Goal: Transaction & Acquisition: Purchase product/service

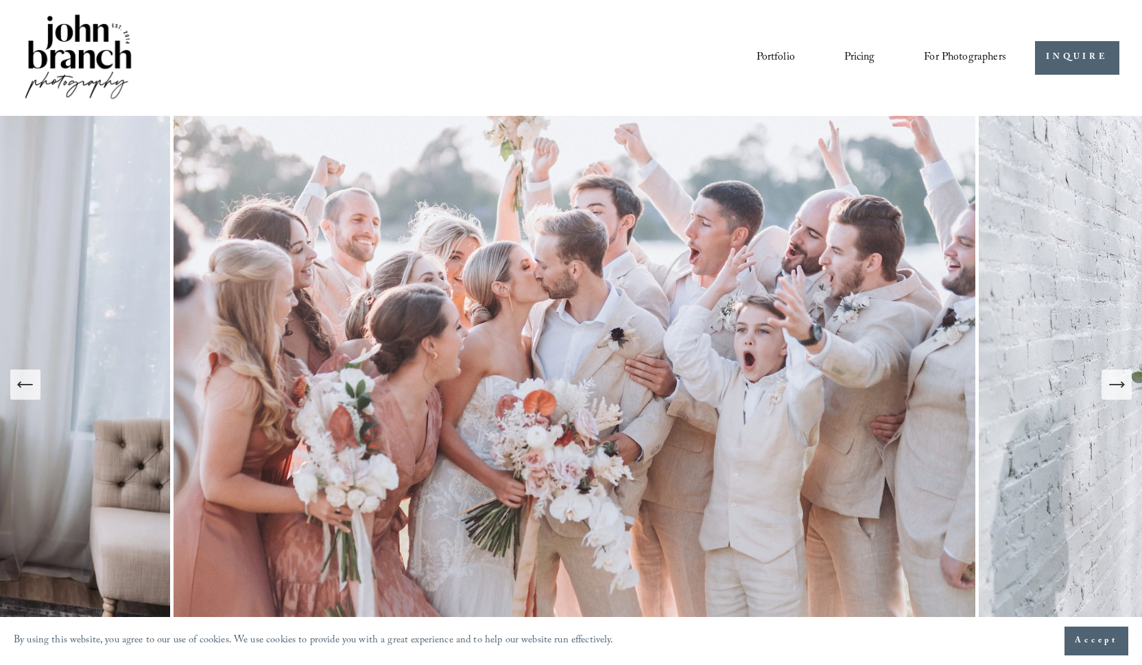
click at [937, 53] on span "For Photographers" at bounding box center [965, 57] width 82 height 21
click at [957, 58] on span "For Photographers" at bounding box center [965, 57] width 82 height 21
click at [0, 0] on span "Presets" at bounding box center [0, 0] width 0 height 0
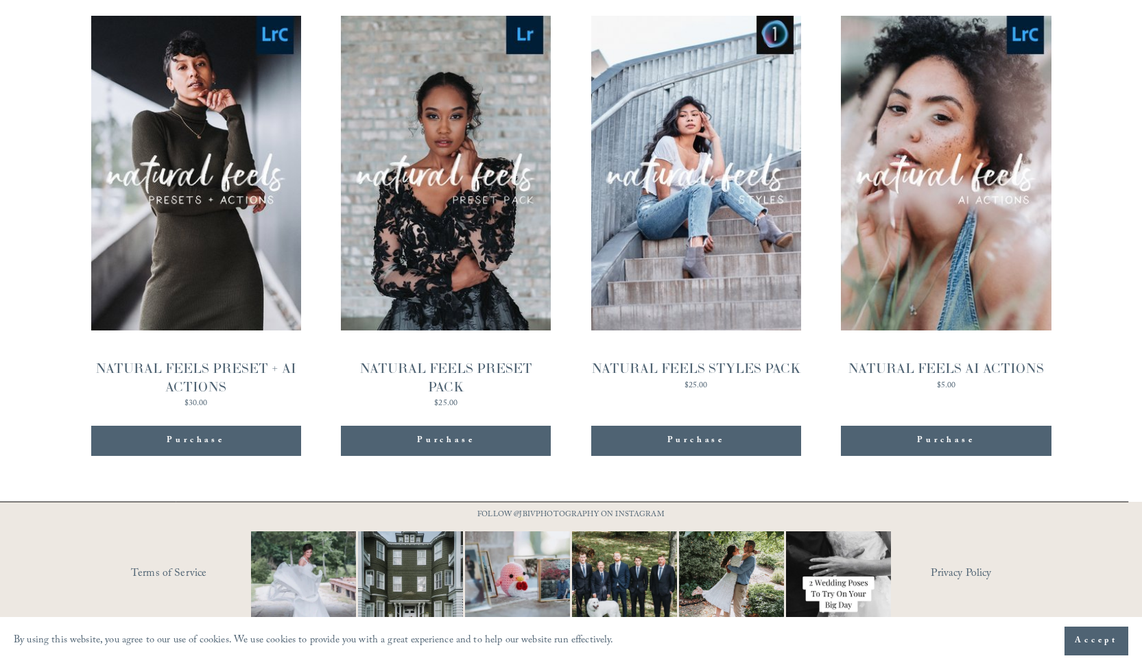
scroll to position [1456, 0]
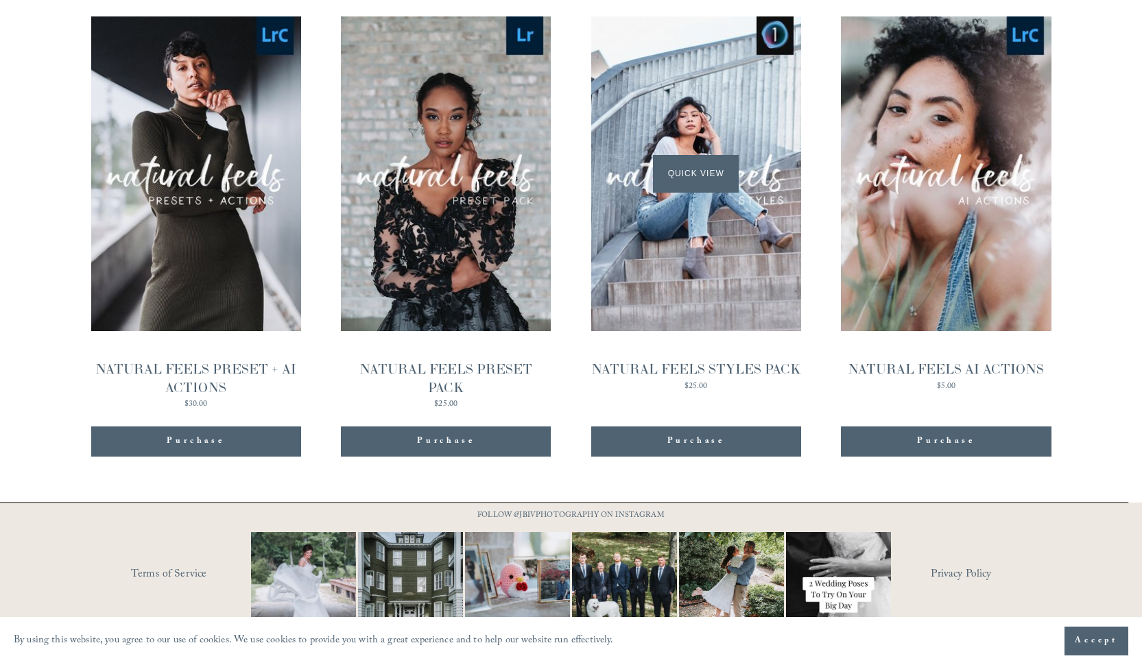
click at [683, 272] on div "Quick View" at bounding box center [696, 173] width 210 height 315
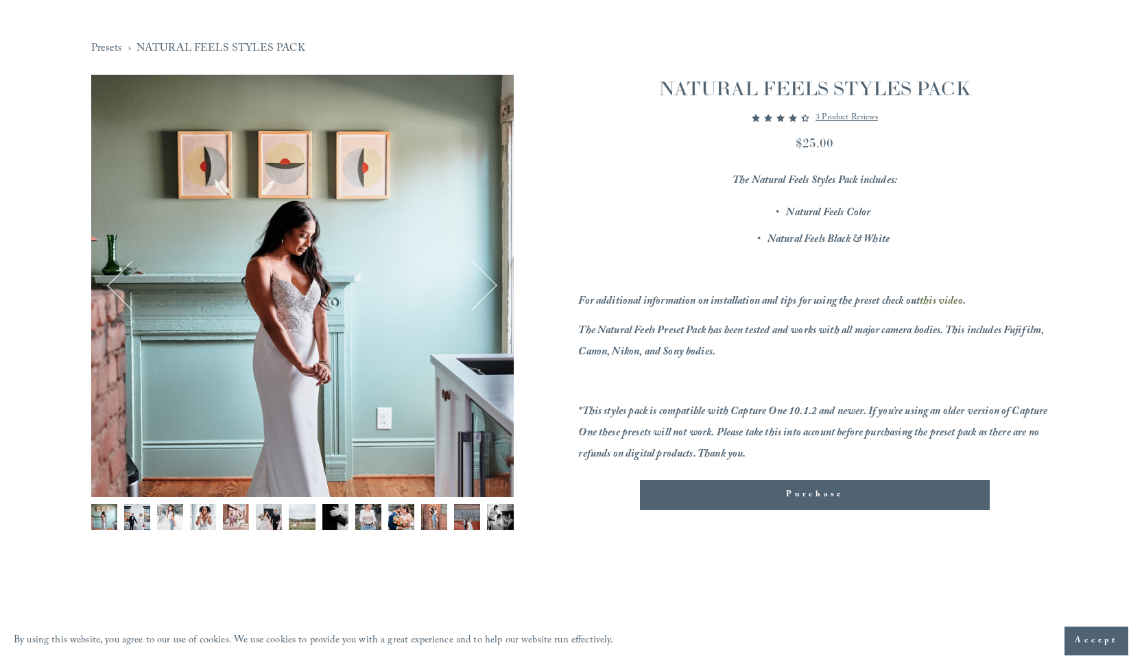
scroll to position [241, 0]
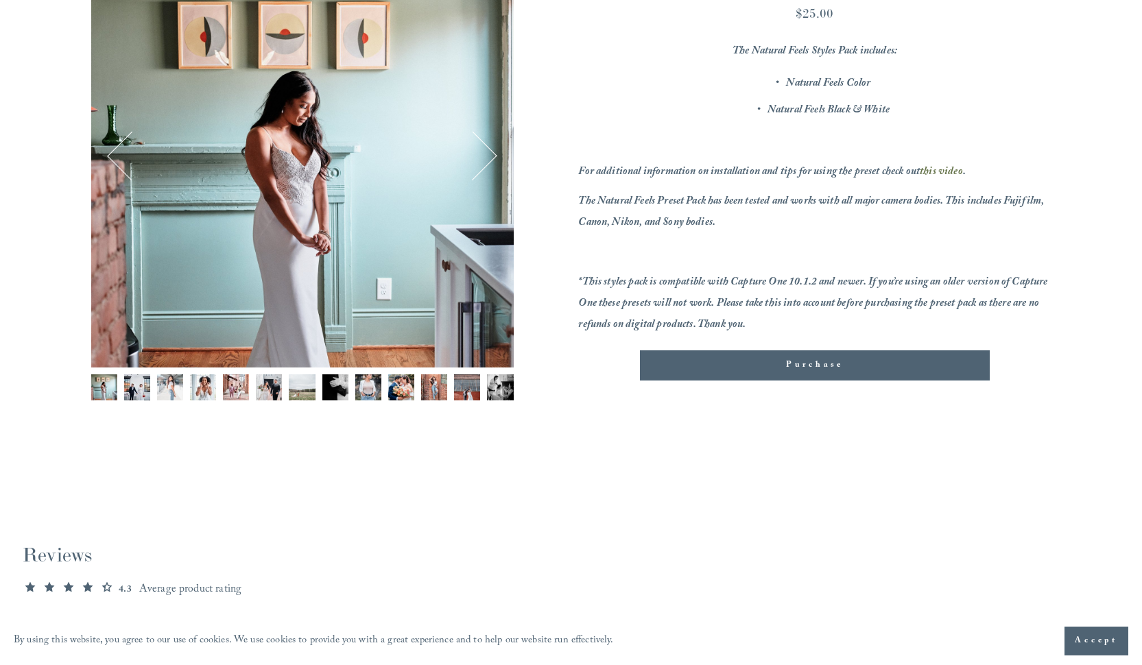
click at [484, 158] on button "Next" at bounding box center [472, 156] width 48 height 48
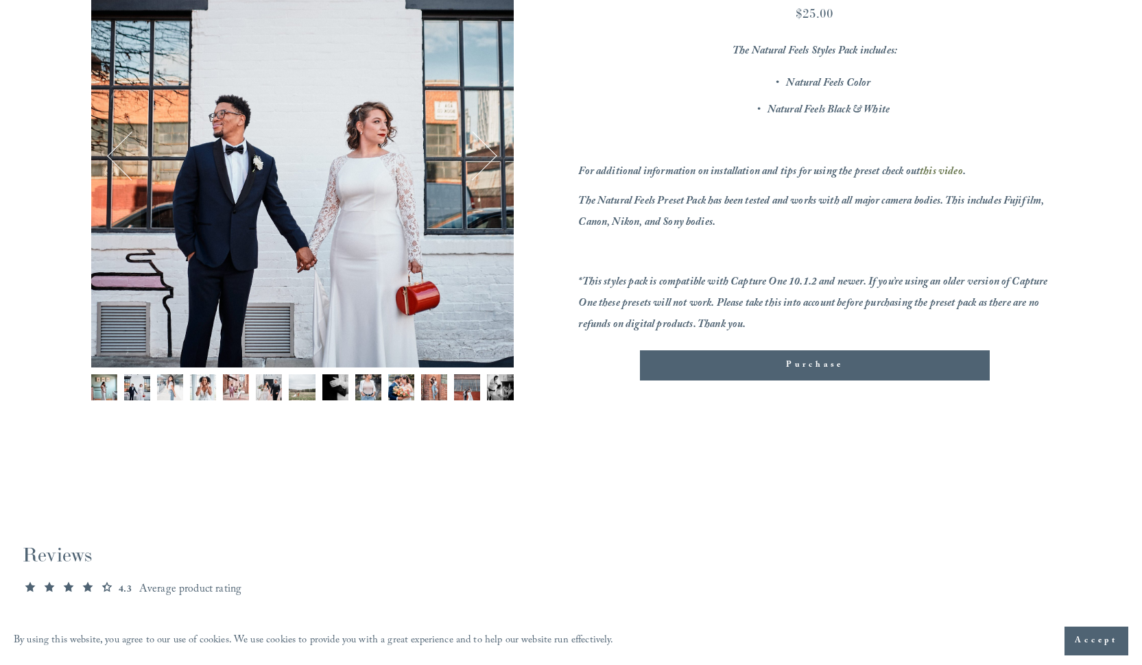
click at [484, 158] on button "Next" at bounding box center [472, 156] width 48 height 48
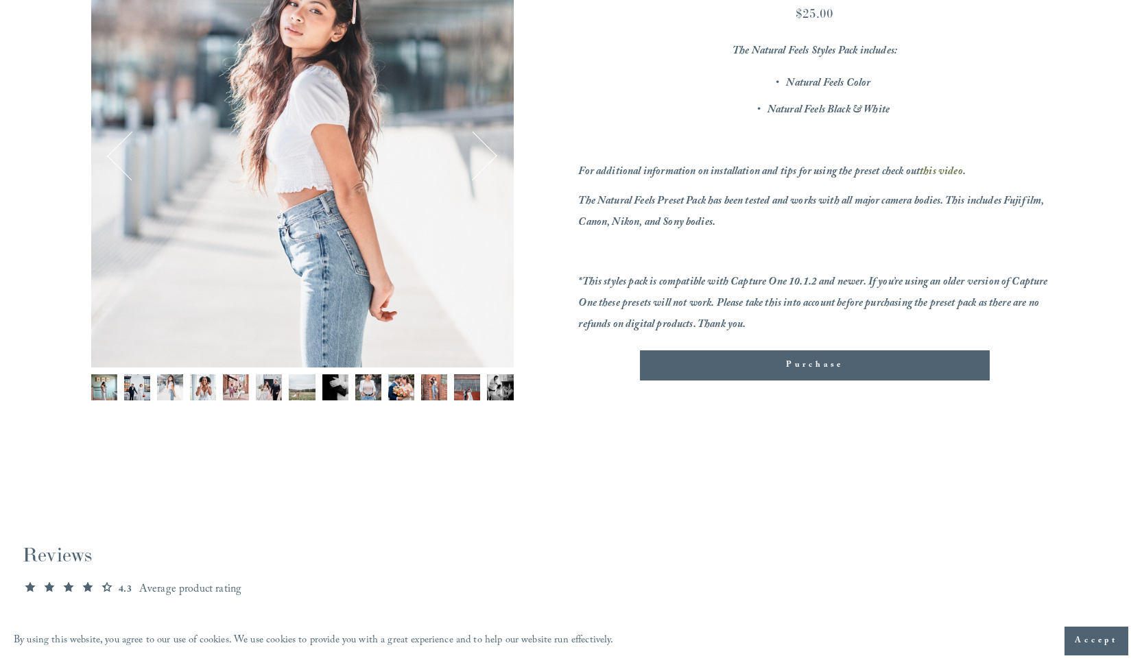
click at [484, 158] on button "Next" at bounding box center [472, 156] width 48 height 48
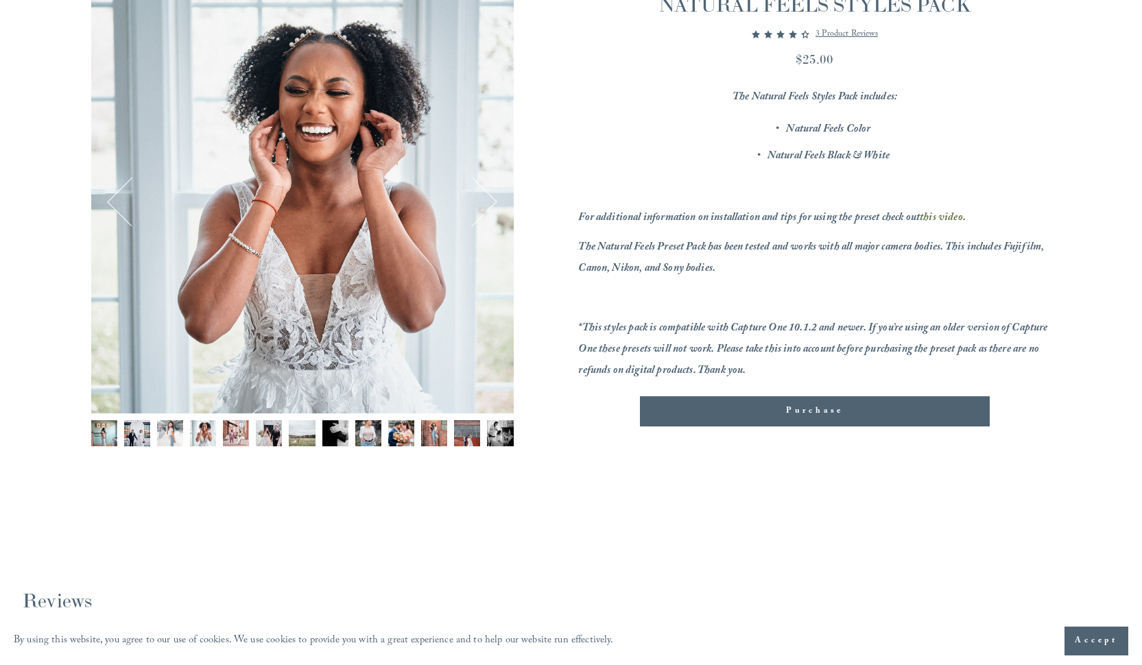
scroll to position [193, 0]
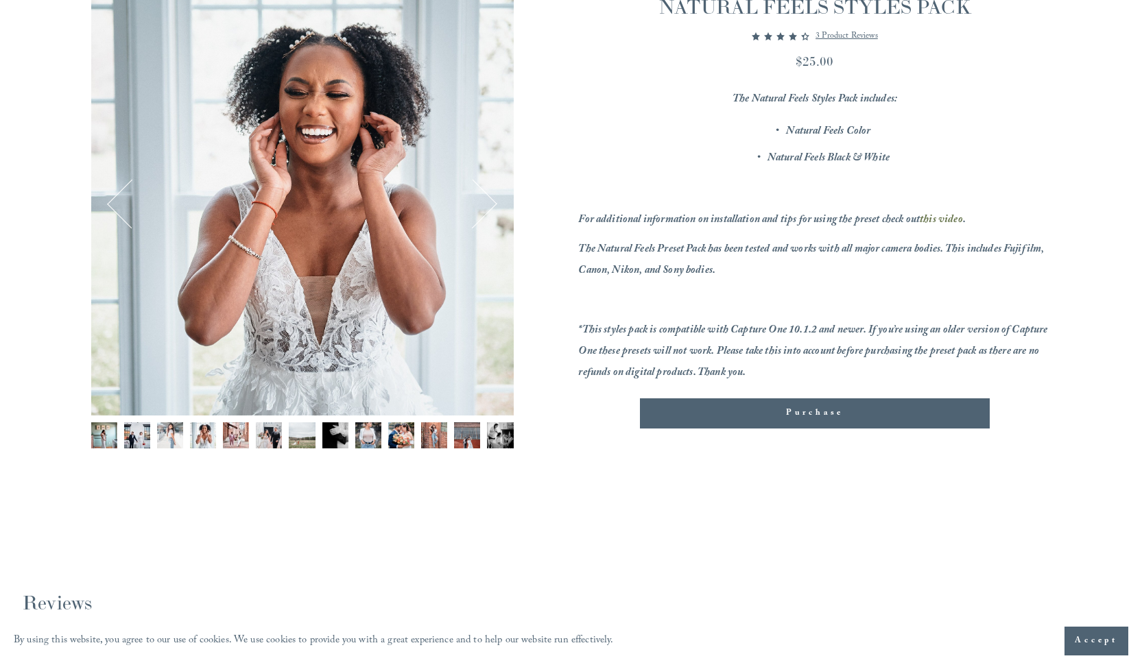
click at [493, 206] on button "Next" at bounding box center [472, 204] width 48 height 48
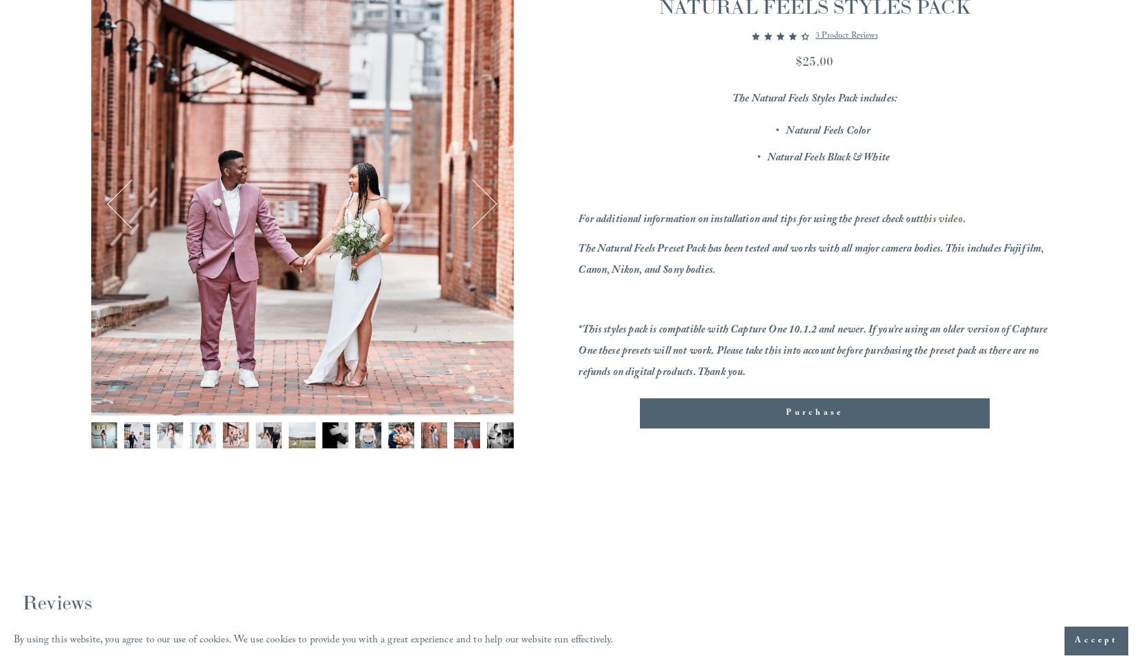
click at [493, 206] on button "Next" at bounding box center [472, 204] width 48 height 48
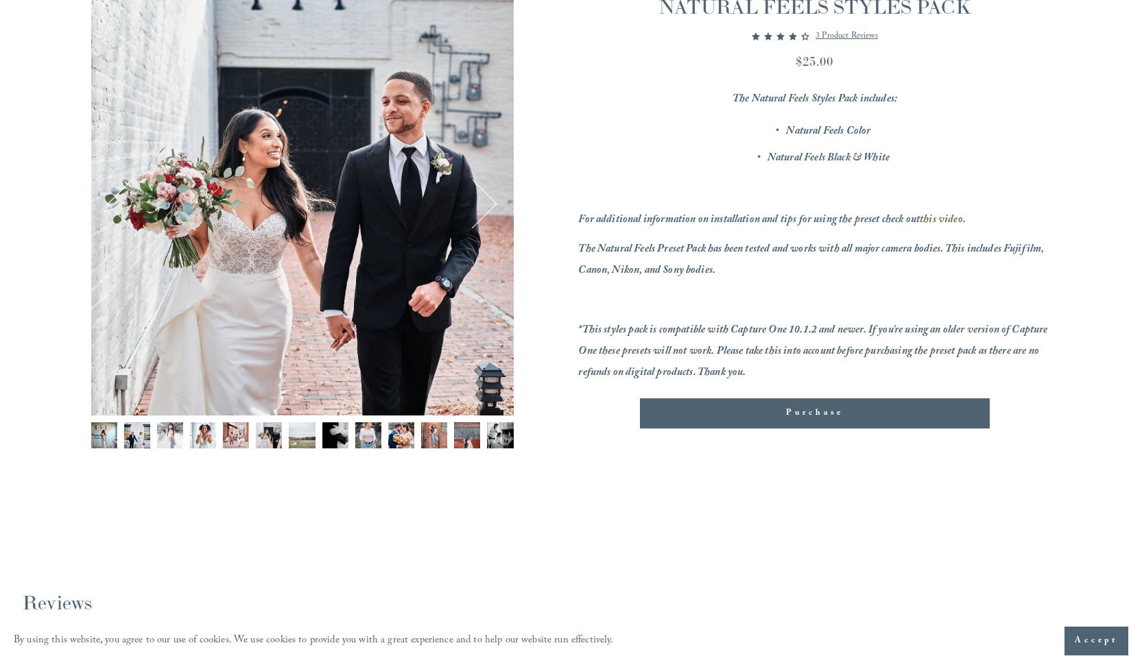
click at [493, 206] on button "Next" at bounding box center [472, 204] width 48 height 48
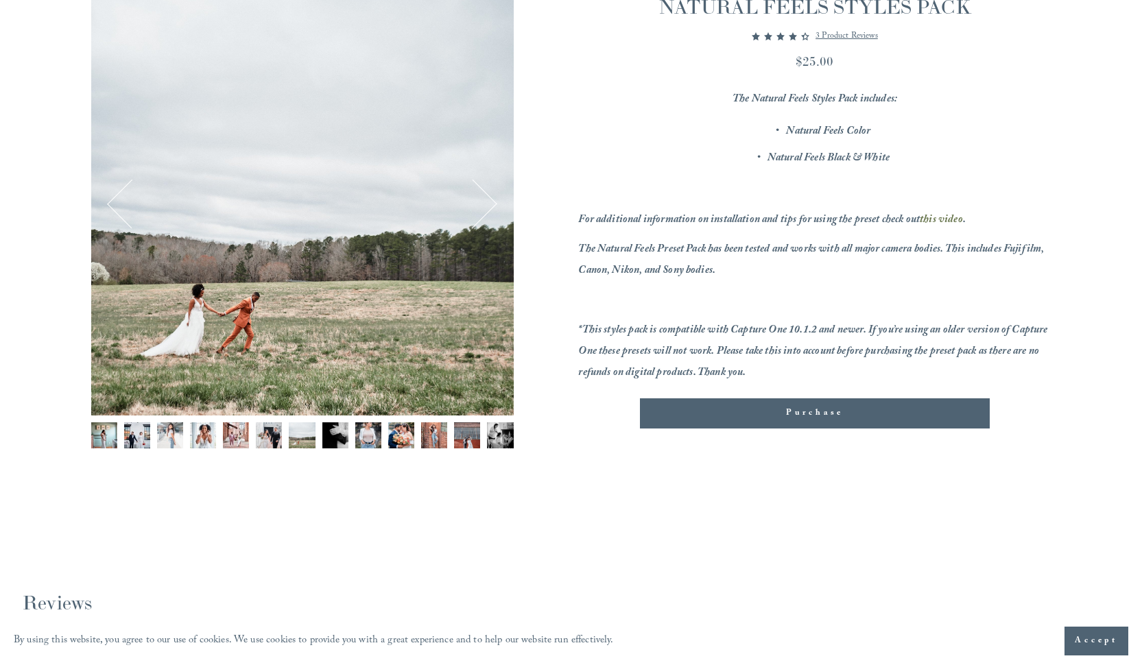
click at [493, 206] on button "Next" at bounding box center [472, 204] width 48 height 48
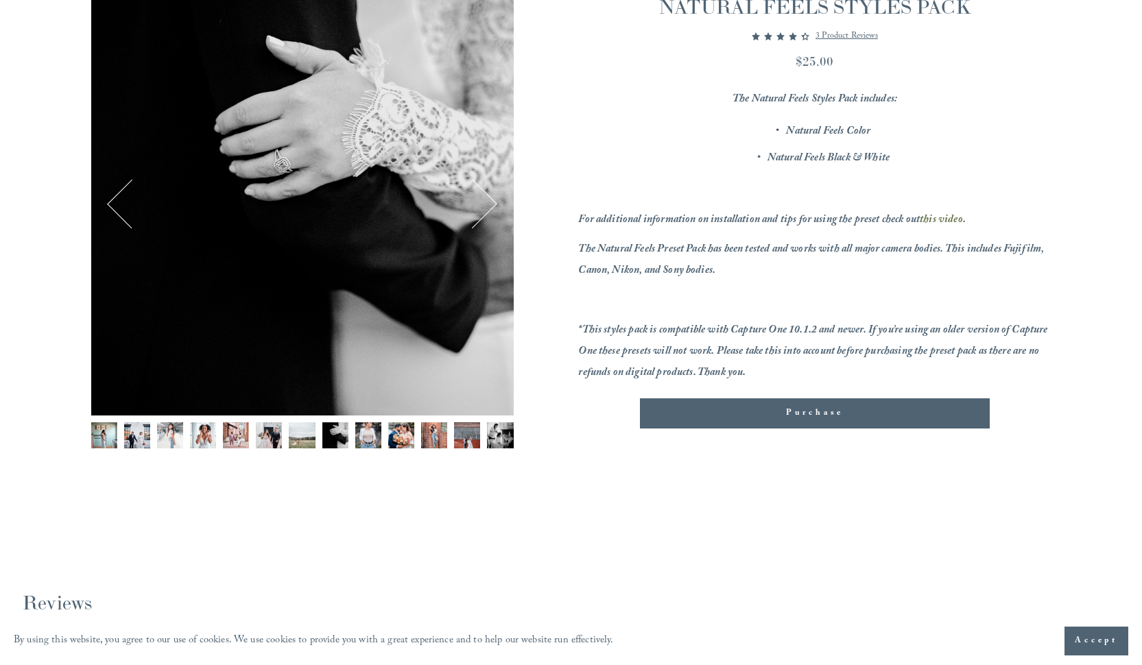
click at [493, 206] on button "Next" at bounding box center [472, 204] width 48 height 48
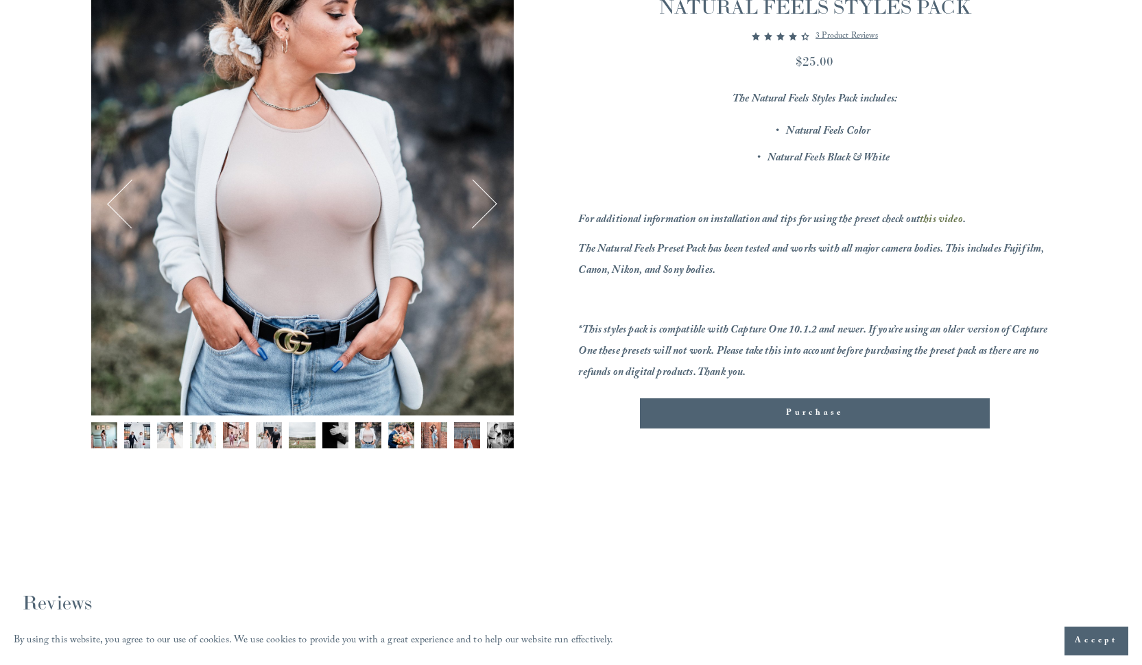
click at [493, 206] on button "Next" at bounding box center [472, 204] width 48 height 48
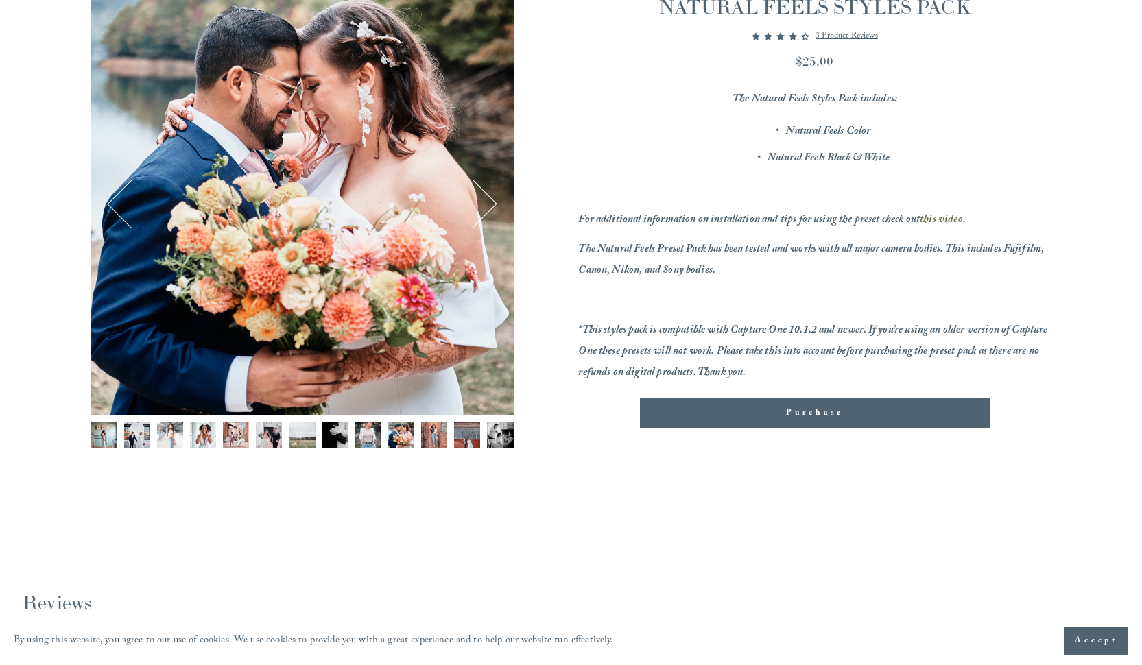
click at [493, 206] on button "Next" at bounding box center [472, 204] width 48 height 48
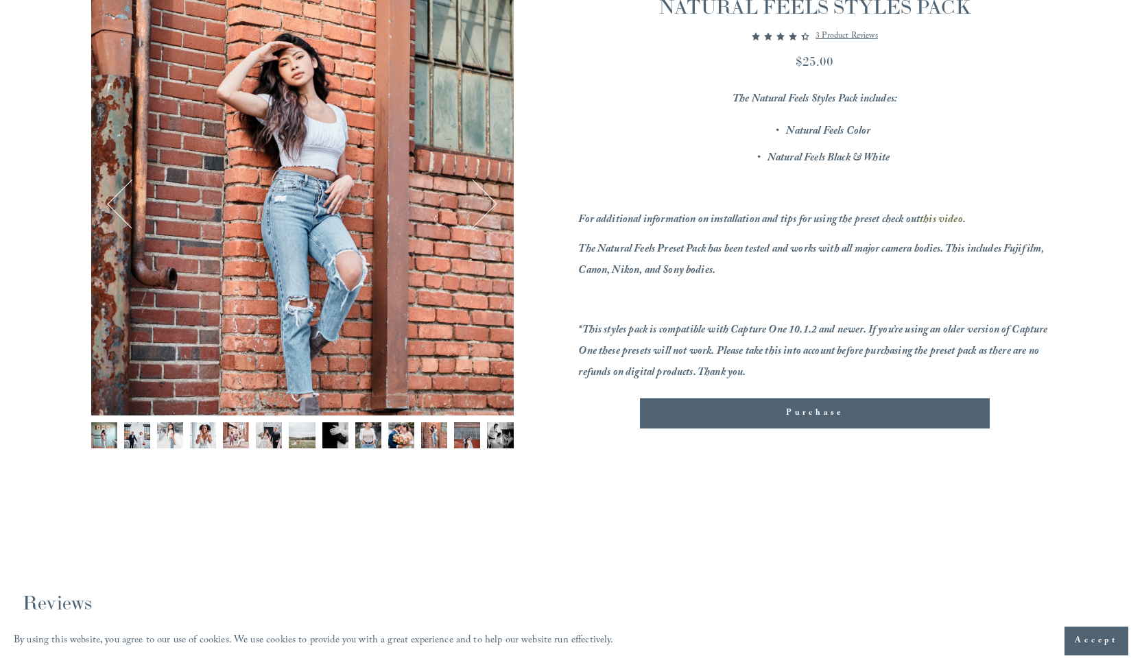
click at [493, 206] on button "Next" at bounding box center [472, 204] width 48 height 48
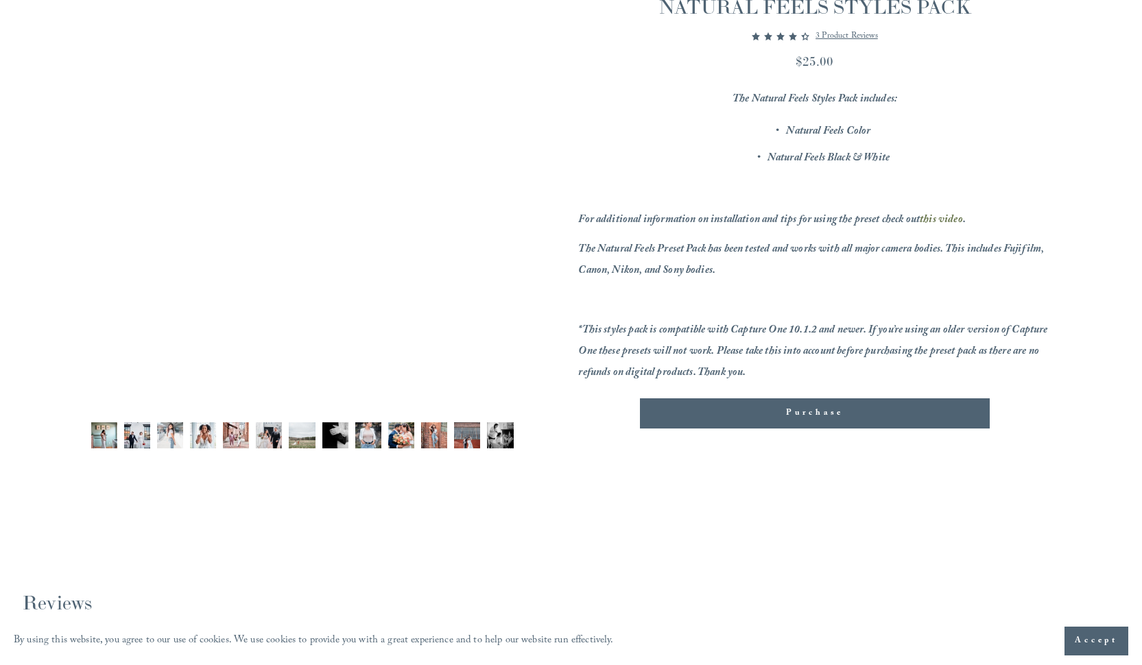
click at [493, 206] on button "Next" at bounding box center [472, 204] width 48 height 48
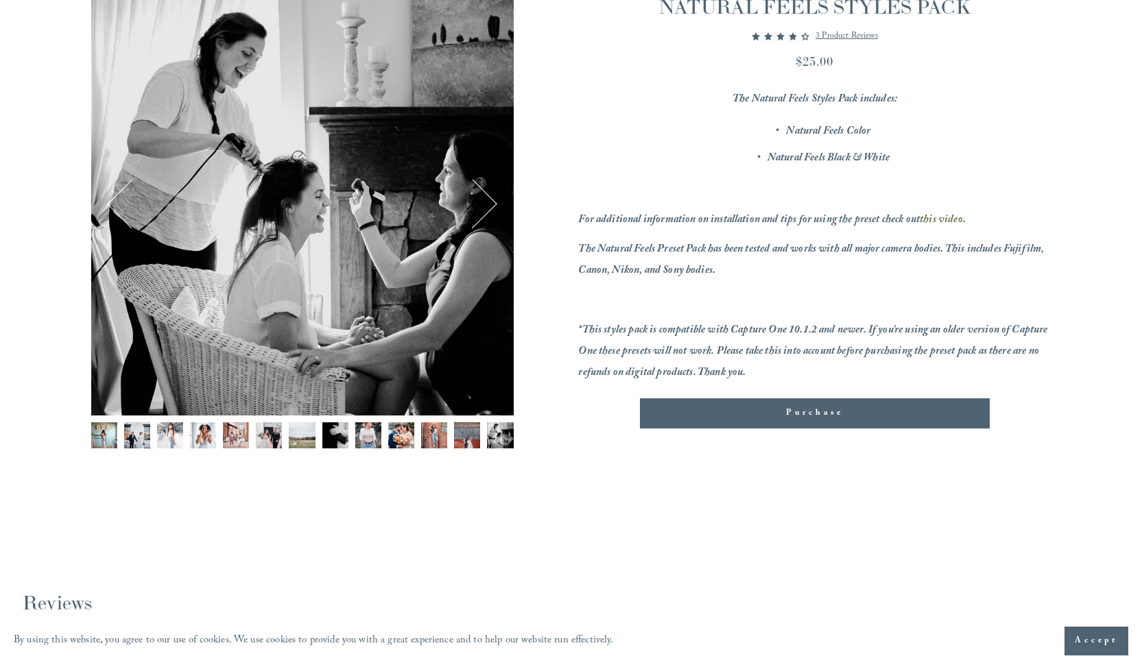
click at [493, 206] on button "Next" at bounding box center [472, 204] width 48 height 48
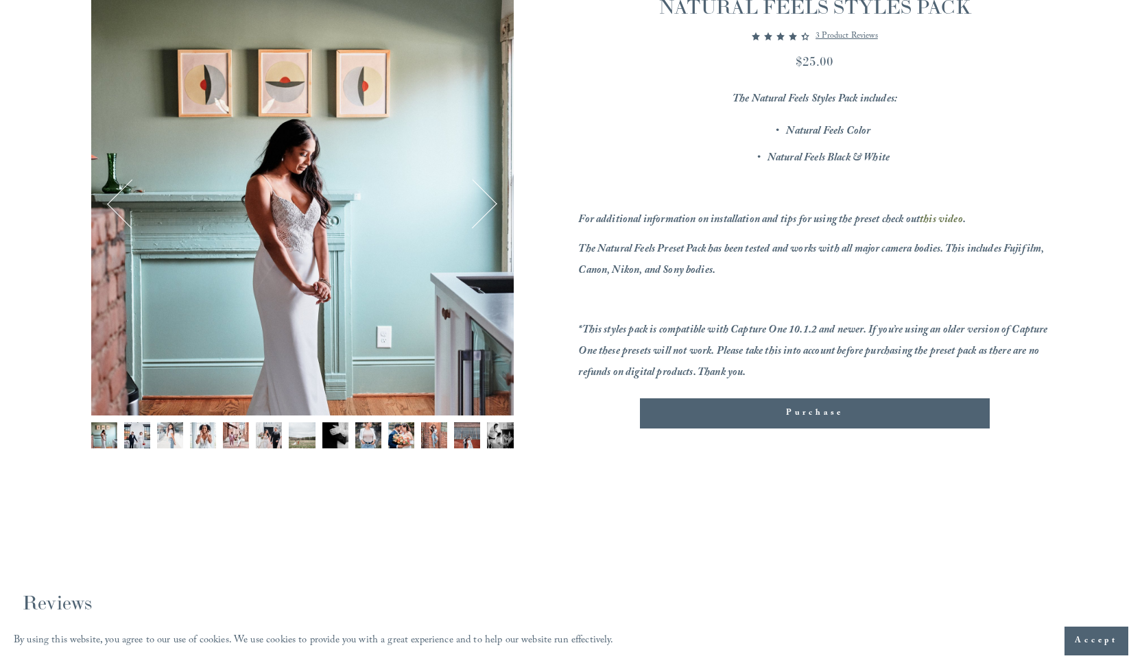
click at [493, 206] on button "Next" at bounding box center [472, 204] width 48 height 48
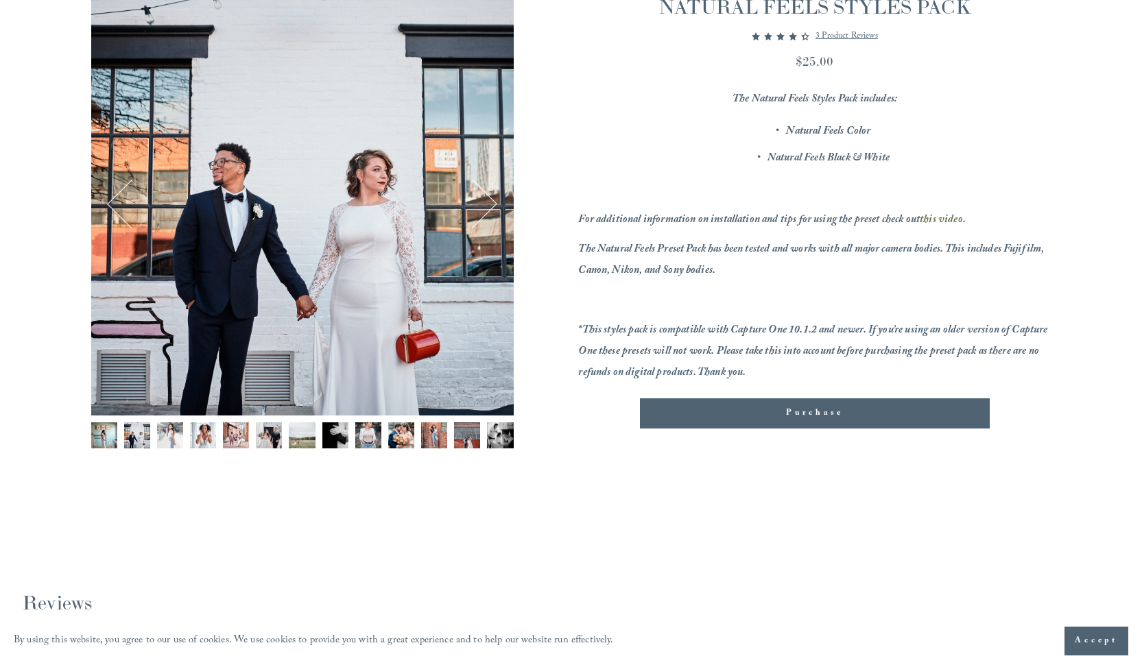
click at [493, 206] on button "Next" at bounding box center [472, 204] width 48 height 48
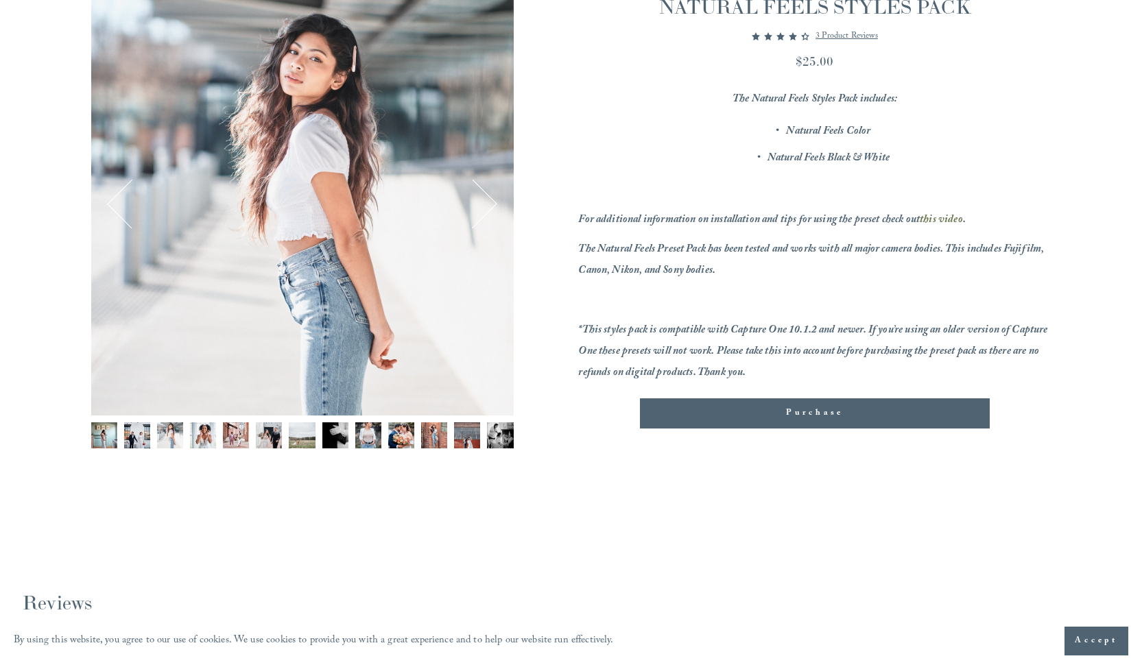
click at [493, 206] on button "Next" at bounding box center [472, 204] width 48 height 48
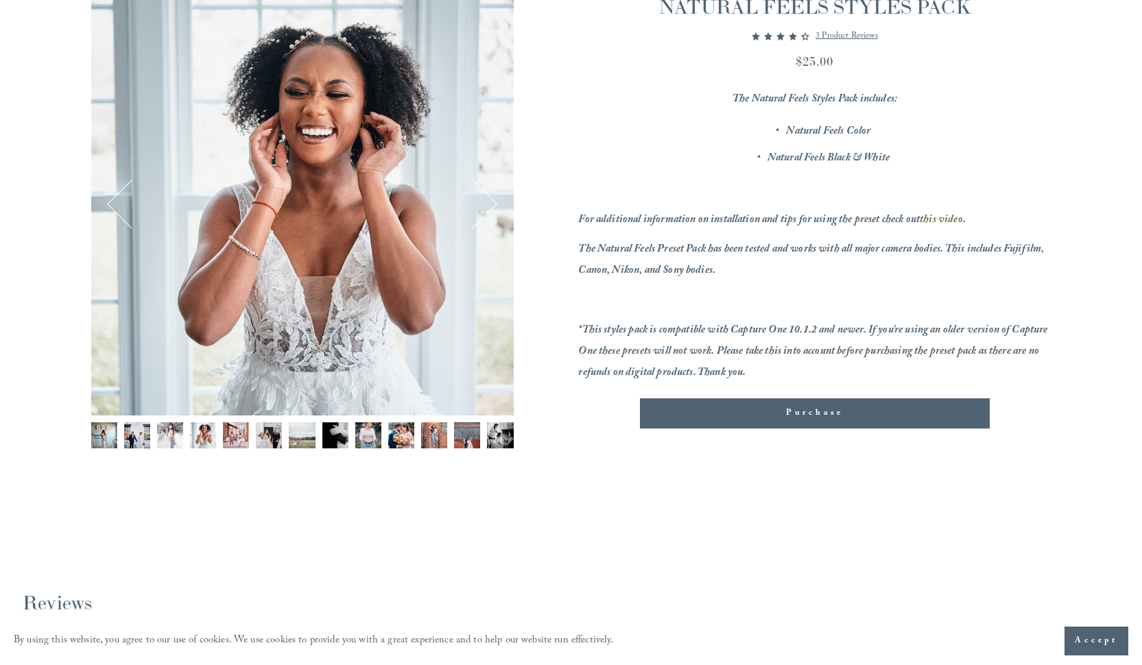
click at [493, 205] on button "Next" at bounding box center [472, 204] width 48 height 48
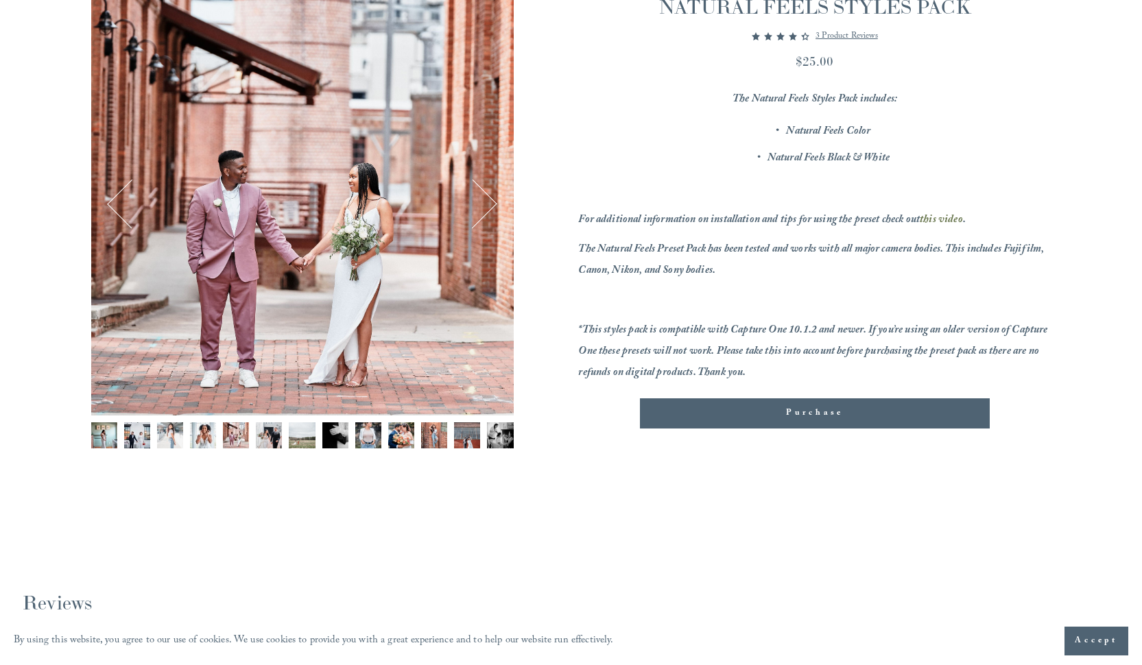
click at [493, 205] on button "Next" at bounding box center [472, 204] width 48 height 48
